Goal: Entertainment & Leisure: Consume media (video, audio)

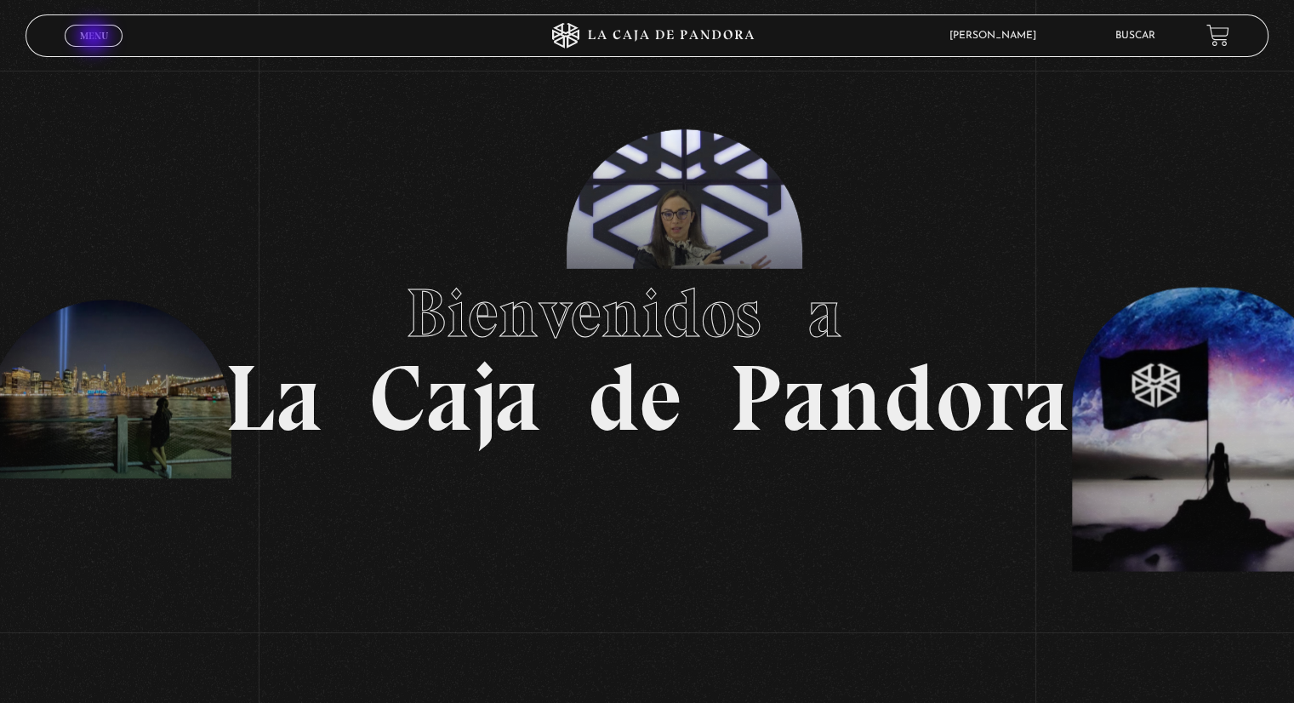
click at [95, 38] on span "Menu" at bounding box center [94, 36] width 28 height 10
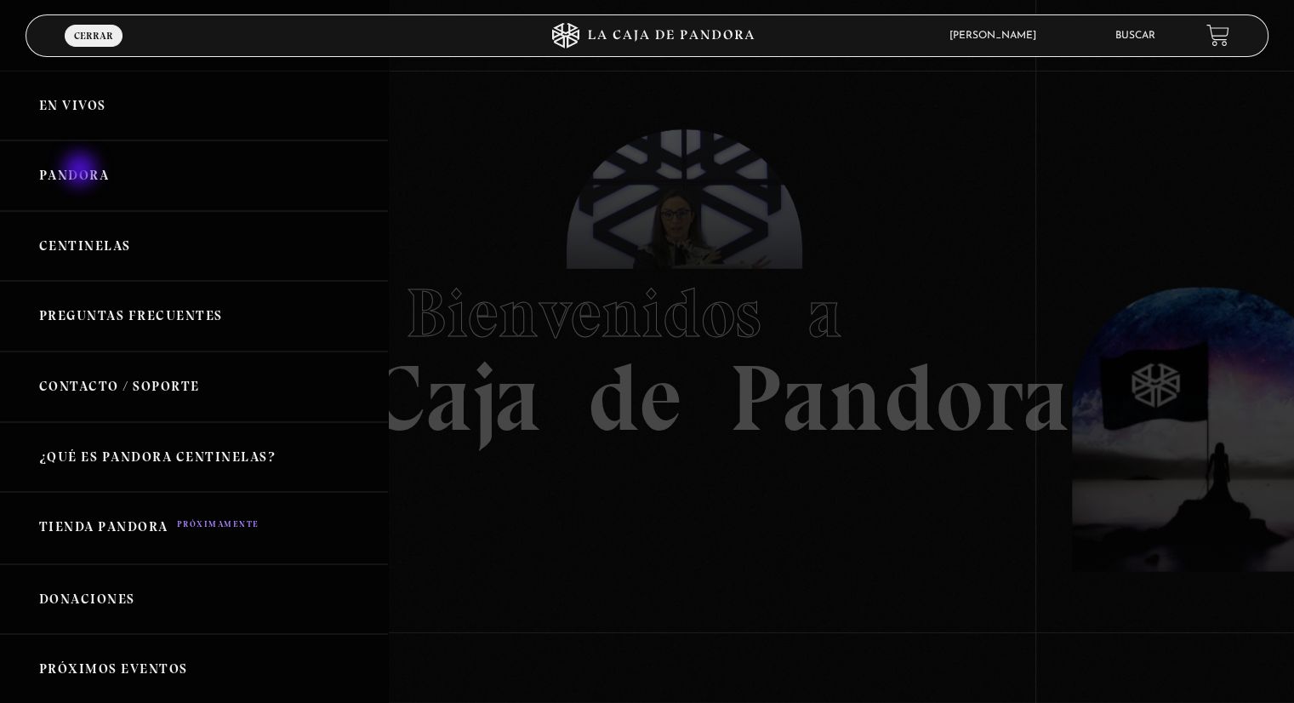
click at [82, 171] on link "Pandora" at bounding box center [194, 175] width 388 height 71
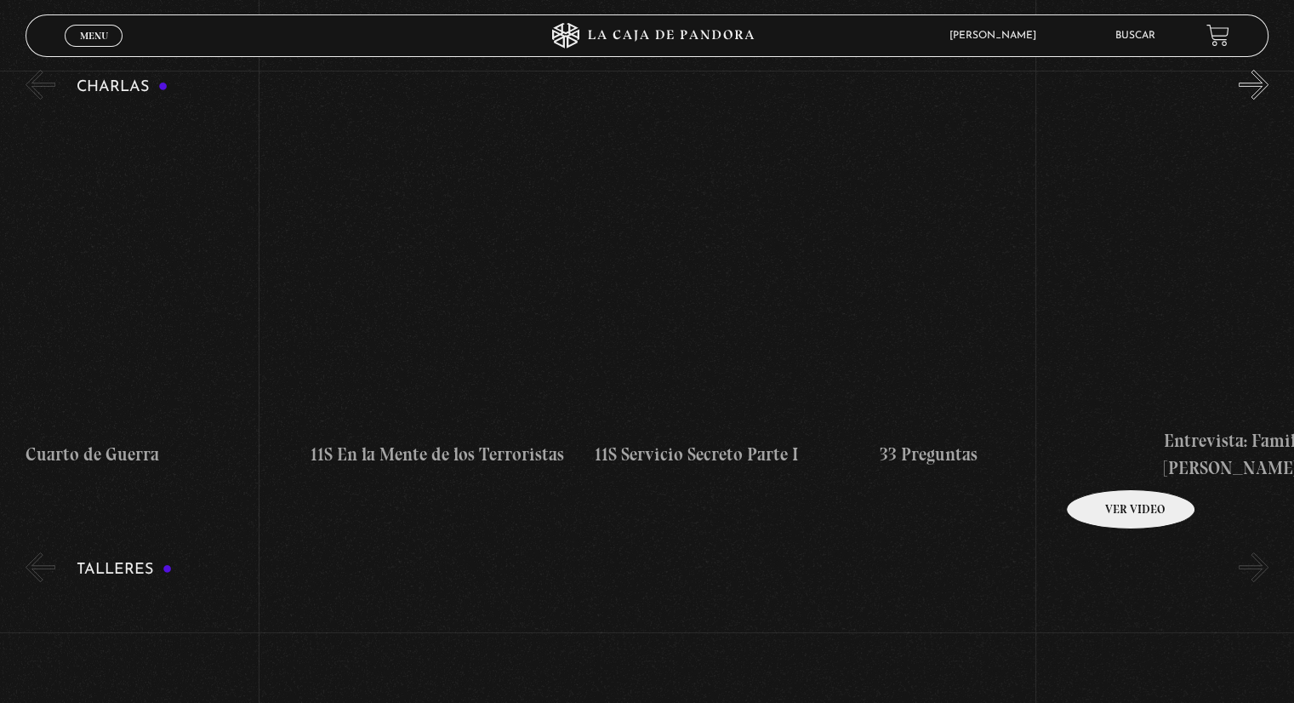
scroll to position [340, 0]
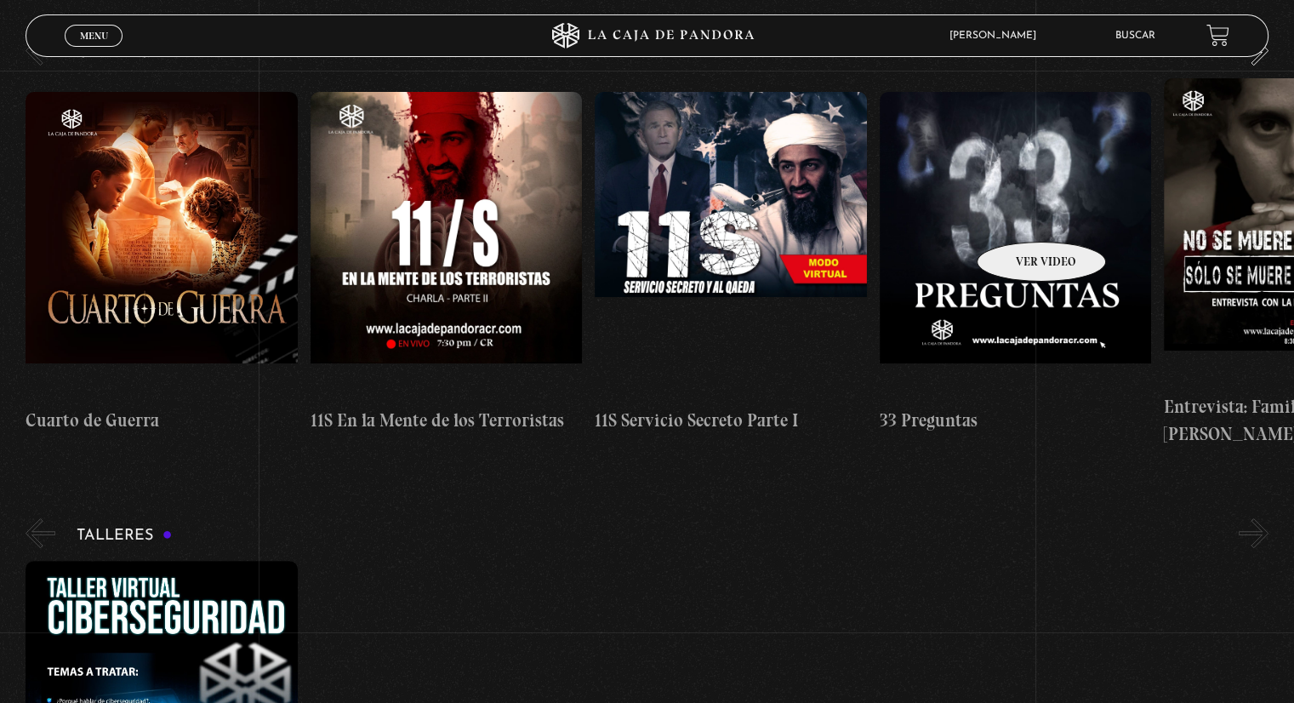
click at [1019, 216] on figure at bounding box center [1014, 245] width 271 height 306
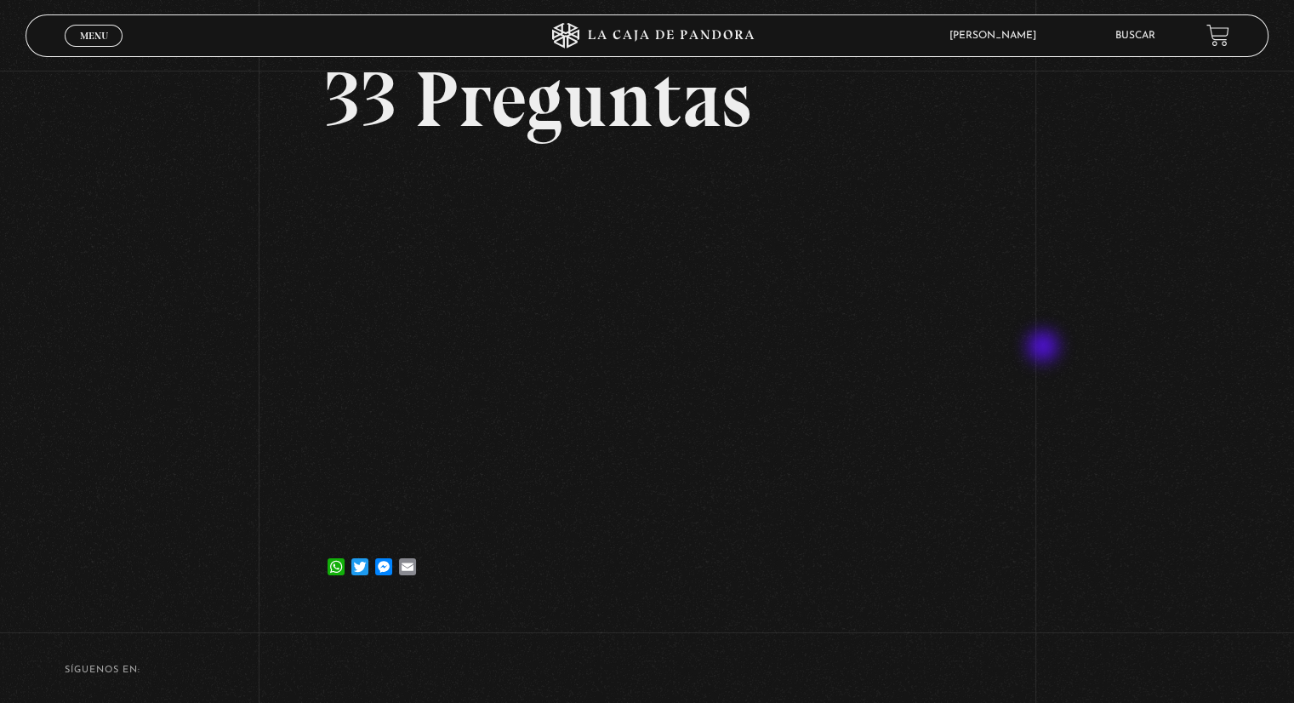
scroll to position [85, 0]
